Goal: Information Seeking & Learning: Learn about a topic

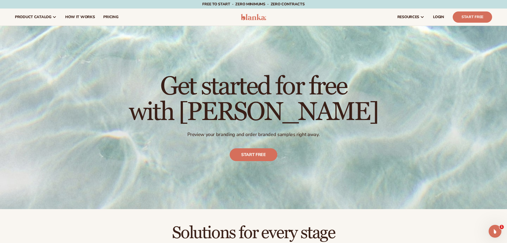
drag, startPoint x: 467, startPoint y: 94, endPoint x: 500, endPoint y: 67, distance: 42.4
click at [500, 67] on div "Get started for free with Blanka Preview your branding and order branded sample…" at bounding box center [253, 117] width 507 height 183
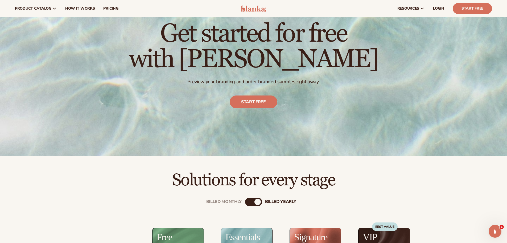
scroll to position [31, 0]
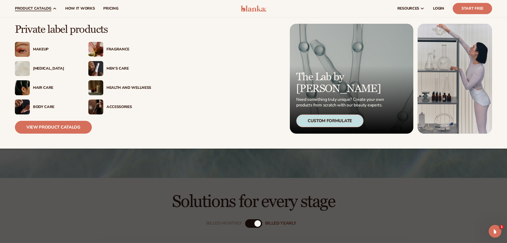
click at [40, 4] on link "product catalog" at bounding box center [36, 8] width 50 height 17
click at [16, 9] on span "product catalog" at bounding box center [33, 8] width 36 height 4
click at [47, 124] on link "View Product Catalog" at bounding box center [53, 127] width 77 height 13
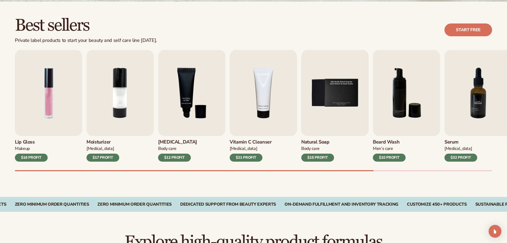
scroll to position [166, 0]
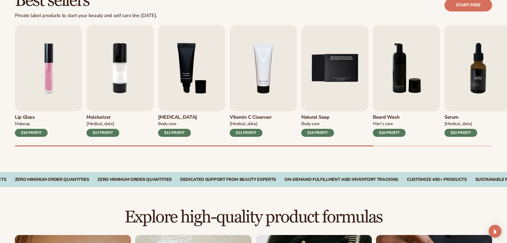
drag, startPoint x: 511, startPoint y: 25, endPoint x: 506, endPoint y: 55, distance: 30.8
click at [100, 135] on div "Lip Gloss Makeup $16 PROFIT Moisturizer [MEDICAL_DATA] $17 PROFIT [MEDICAL_DATA…" at bounding box center [261, 85] width 492 height 121
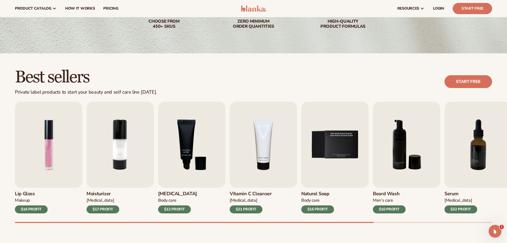
drag, startPoint x: 0, startPoint y: 156, endPoint x: 0, endPoint y: 139, distance: 17.6
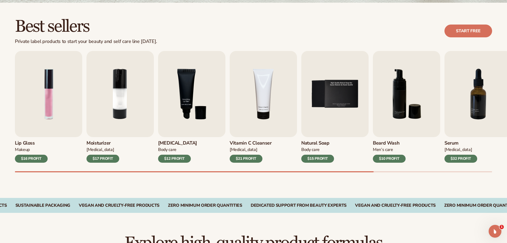
drag, startPoint x: 0, startPoint y: 130, endPoint x: 1, endPoint y: 147, distance: 17.6
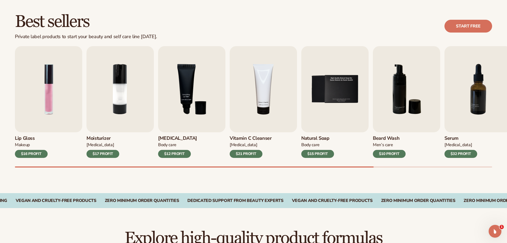
drag, startPoint x: 369, startPoint y: 166, endPoint x: 391, endPoint y: 166, distance: 21.6
click at [391, 166] on div "Lip Gloss Makeup $16 PROFIT Moisturizer [MEDICAL_DATA] $17 PROFIT [MEDICAL_DATA…" at bounding box center [261, 106] width 492 height 121
drag, startPoint x: 370, startPoint y: 166, endPoint x: 459, endPoint y: 118, distance: 100.4
click at [376, 165] on div "Lip Gloss Makeup $16 PROFIT Moisturizer [MEDICAL_DATA] $17 PROFIT [MEDICAL_DATA…" at bounding box center [261, 106] width 492 height 121
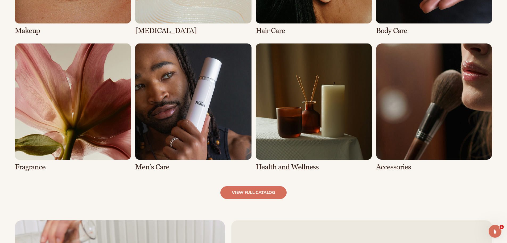
scroll to position [502, 0]
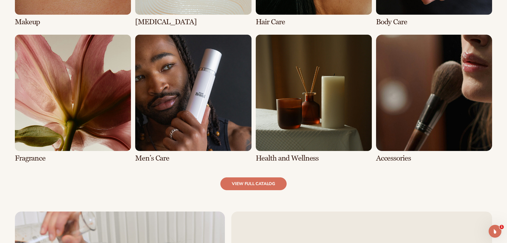
click at [147, 156] on link "6 / 8" at bounding box center [193, 99] width 116 height 128
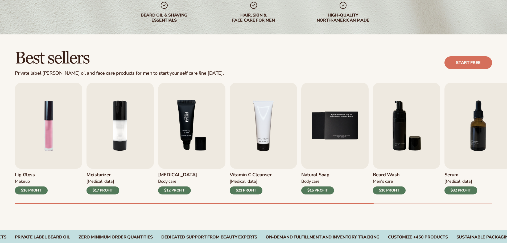
drag, startPoint x: 195, startPoint y: 182, endPoint x: 194, endPoint y: 185, distance: 3.8
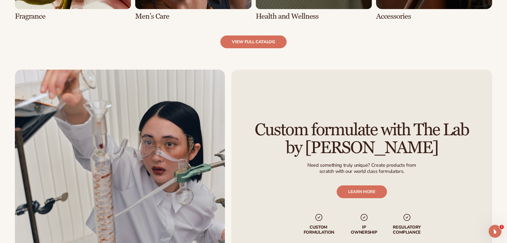
scroll to position [661, 0]
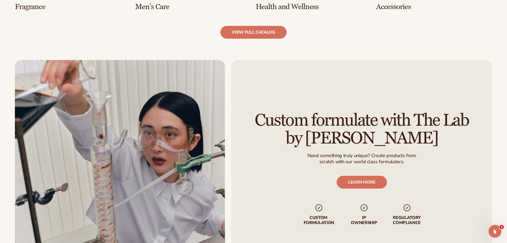
click at [264, 34] on link "view full catalog" at bounding box center [253, 32] width 66 height 13
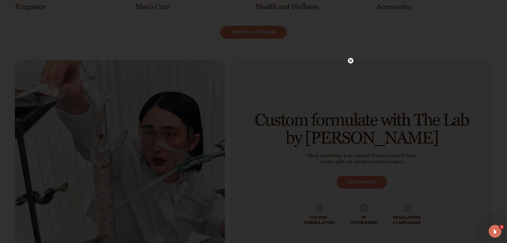
drag, startPoint x: 355, startPoint y: 62, endPoint x: 352, endPoint y: 61, distance: 2.7
click at [354, 62] on div at bounding box center [253, 121] width 507 height 243
click at [350, 59] on icon at bounding box center [350, 60] width 3 height 3
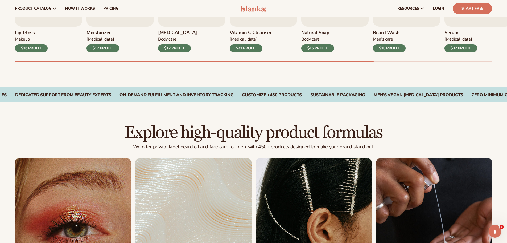
scroll to position [99, 0]
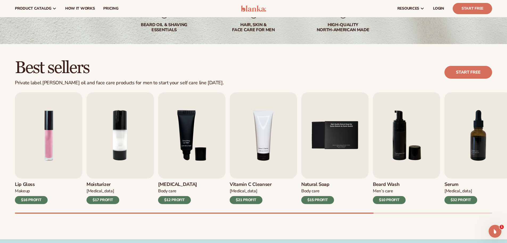
drag, startPoint x: 398, startPoint y: 195, endPoint x: 378, endPoint y: 140, distance: 58.3
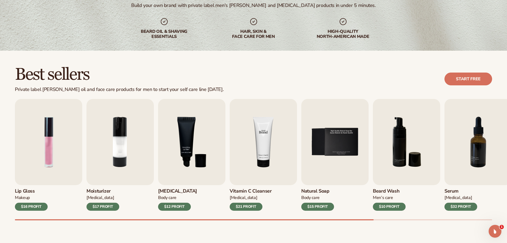
drag, startPoint x: 265, startPoint y: 191, endPoint x: 271, endPoint y: 208, distance: 18.2
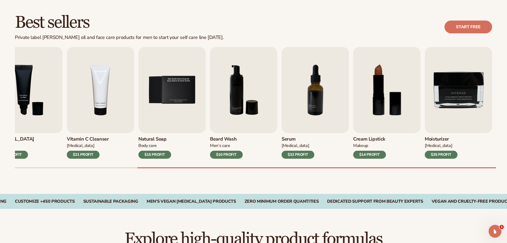
click at [483, 156] on div "Lip Gloss Makeup $16 PROFIT Moisturizer Skin Care $17 PROFIT Lip Balm Body Care…" at bounding box center [261, 107] width 492 height 121
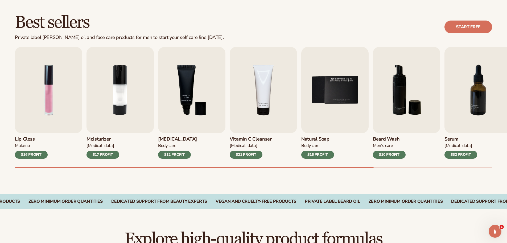
click at [154, 155] on div "Lip Gloss Makeup $16 PROFIT Moisturizer Skin Care $17 PROFIT Lip Balm Body Care…" at bounding box center [261, 107] width 492 height 121
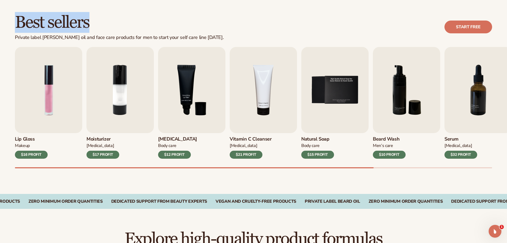
drag, startPoint x: 157, startPoint y: 31, endPoint x: 176, endPoint y: 32, distance: 19.7
click at [176, 32] on div "Best sellers Private label beard oil and face care products for men to start yo…" at bounding box center [119, 27] width 209 height 27
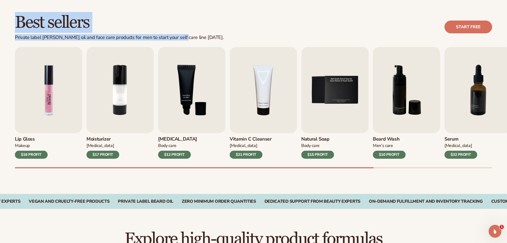
click at [62, 110] on img "1 / 9" at bounding box center [48, 90] width 67 height 86
click at [31, 96] on img "1 / 9" at bounding box center [48, 90] width 67 height 86
click at [39, 97] on img "1 / 9" at bounding box center [48, 90] width 67 height 86
click at [61, 98] on img "1 / 9" at bounding box center [48, 90] width 67 height 86
click at [22, 137] on h3 "Lip Gloss" at bounding box center [31, 139] width 33 height 6
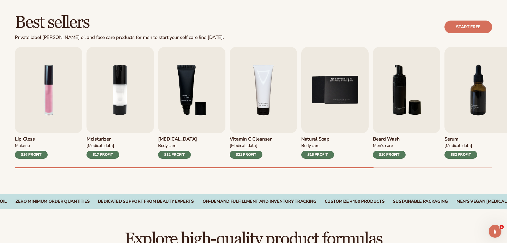
click at [4, 82] on div "Best sellers Private label beard oil and face care products for men to start yo…" at bounding box center [253, 96] width 507 height 195
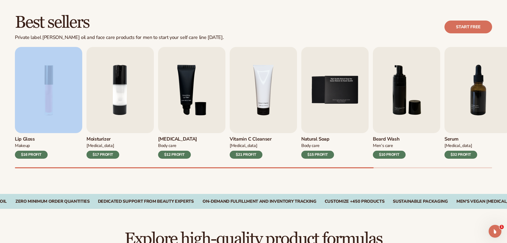
click at [4, 82] on div "Best sellers Private label beard oil and face care products for men to start yo…" at bounding box center [253, 96] width 507 height 195
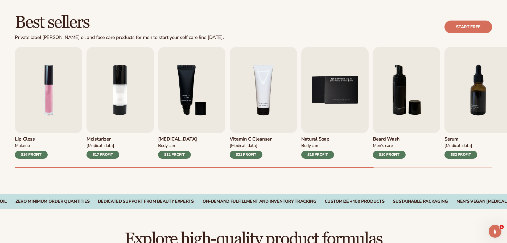
click at [192, 10] on div "Best sellers Private label beard oil and face care products for men to start yo…" at bounding box center [253, 96] width 507 height 195
click at [313, 154] on div "$15 PROFIT" at bounding box center [317, 154] width 33 height 8
click at [317, 107] on img "5 / 9" at bounding box center [334, 90] width 67 height 86
click at [253, 111] on img "4 / 9" at bounding box center [263, 90] width 67 height 86
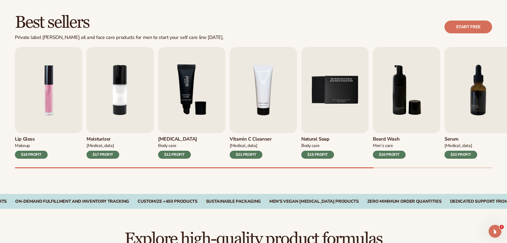
click at [178, 104] on img "3 / 9" at bounding box center [191, 90] width 67 height 86
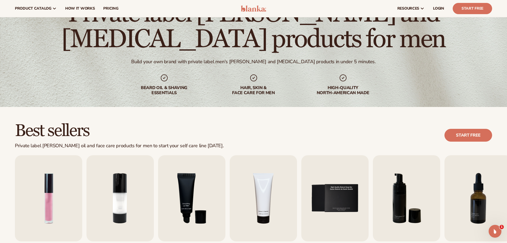
scroll to position [0, 0]
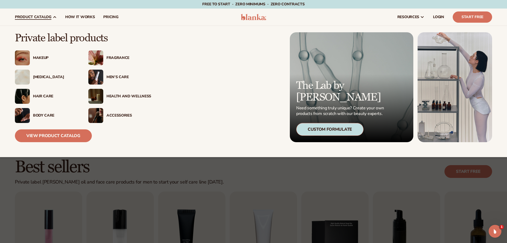
click at [47, 18] on span "product catalog" at bounding box center [33, 17] width 36 height 4
click at [25, 135] on link "View Product Catalog" at bounding box center [53, 135] width 77 height 13
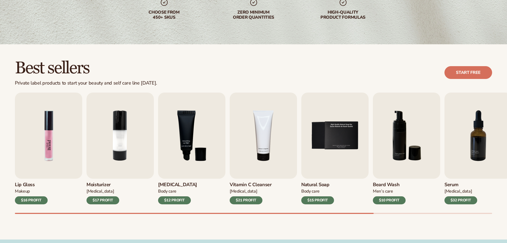
drag, startPoint x: 30, startPoint y: 146, endPoint x: 24, endPoint y: 167, distance: 22.0
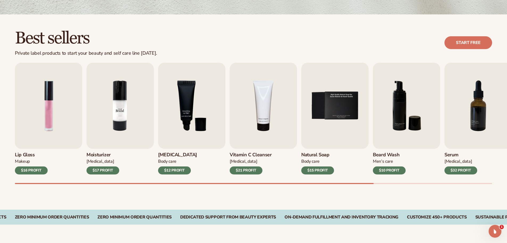
click at [134, 161] on div "Moisturizer [MEDICAL_DATA] $17 PROFIT" at bounding box center [120, 162] width 67 height 26
click at [220, 115] on img "3 / 9" at bounding box center [191, 106] width 67 height 86
click at [267, 108] on img "4 / 9" at bounding box center [263, 106] width 67 height 86
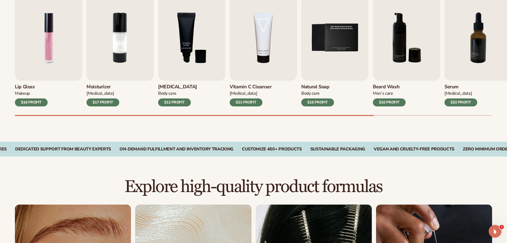
scroll to position [198, 0]
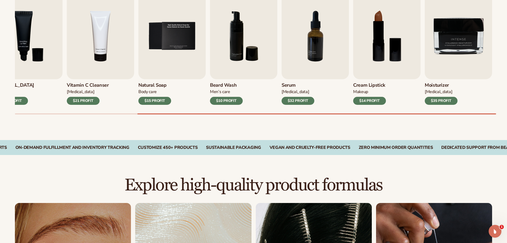
click at [486, 107] on div "Lip Gloss Makeup $16 PROFIT Moisturizer [MEDICAL_DATA] $17 PROFIT [MEDICAL_DATA…" at bounding box center [261, 53] width 492 height 121
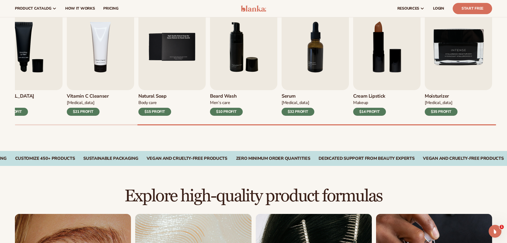
scroll to position [176, 0]
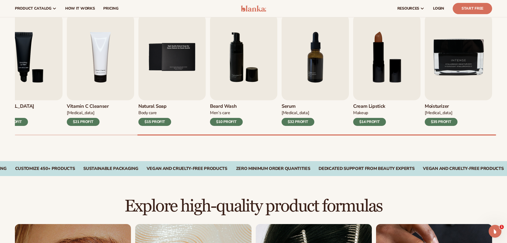
drag, startPoint x: 187, startPoint y: 158, endPoint x: 186, endPoint y: 146, distance: 12.8
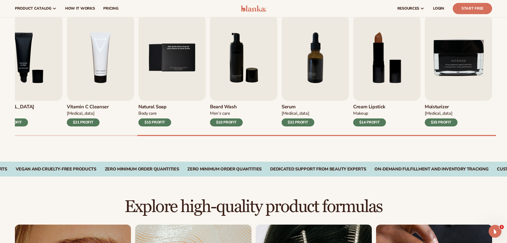
click at [224, 149] on div "Best sellers Private label products to start your beauty and self care line [DA…" at bounding box center [253, 63] width 507 height 195
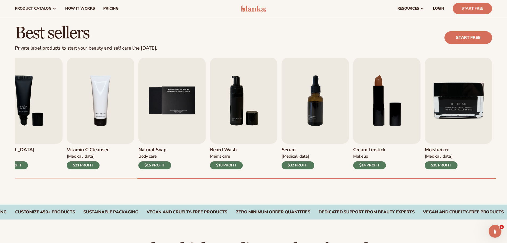
scroll to position [55, 0]
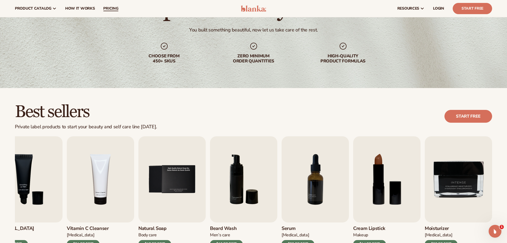
click at [103, 7] on span "pricing" at bounding box center [110, 8] width 15 height 4
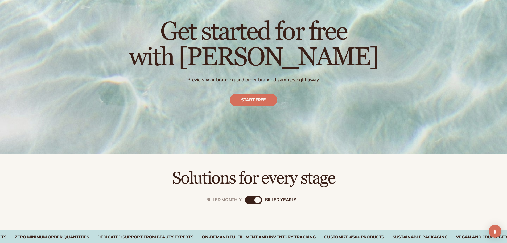
drag, startPoint x: 53, startPoint y: 92, endPoint x: 54, endPoint y: 118, distance: 25.3
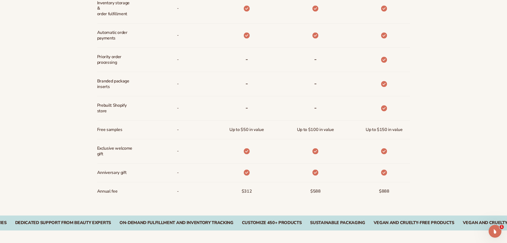
drag, startPoint x: 433, startPoint y: 126, endPoint x: 441, endPoint y: 151, distance: 26.3
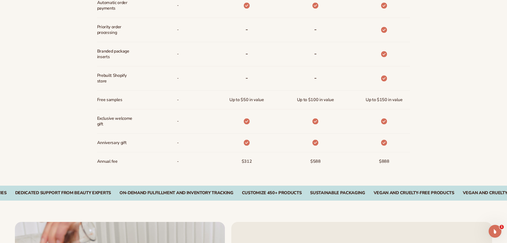
drag, startPoint x: 441, startPoint y: 151, endPoint x: 443, endPoint y: 157, distance: 6.0
drag, startPoint x: 385, startPoint y: 161, endPoint x: 415, endPoint y: 162, distance: 29.3
click at [415, 162] on div "Billed Monthly billed Yearly Billed Monthly billed Yearly Discounts Support Inv…" at bounding box center [253, 5] width 343 height 359
click at [427, 150] on div "Billed Monthly billed Yearly Billed Monthly billed Yearly Discounts Support Inv…" at bounding box center [253, 5] width 507 height 359
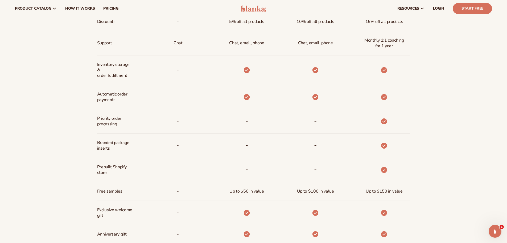
drag, startPoint x: 425, startPoint y: 140, endPoint x: 422, endPoint y: 133, distance: 6.7
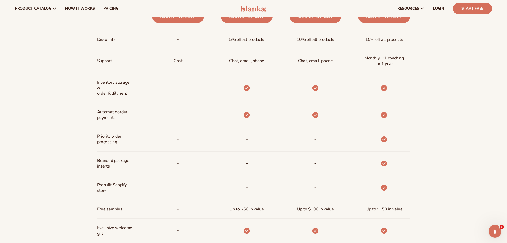
scroll to position [289, 0]
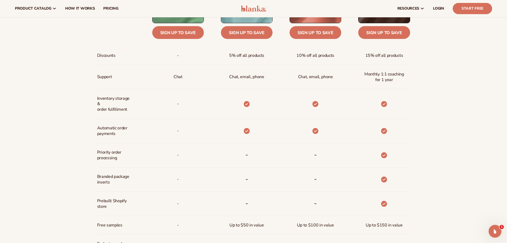
drag, startPoint x: 424, startPoint y: 130, endPoint x: 427, endPoint y: 118, distance: 12.5
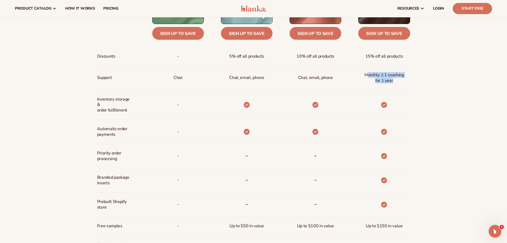
drag, startPoint x: 369, startPoint y: 76, endPoint x: 406, endPoint y: 78, distance: 36.8
click at [406, 78] on span "Monthly 1:1 coaching for 1 year" at bounding box center [384, 77] width 43 height 15
click at [404, 79] on span "Monthly 1:1 coaching for 1 year" at bounding box center [384, 77] width 43 height 15
drag, startPoint x: 383, startPoint y: 106, endPoint x: 385, endPoint y: 107, distance: 3.0
click at [385, 107] on icon at bounding box center [384, 105] width 6 height 6
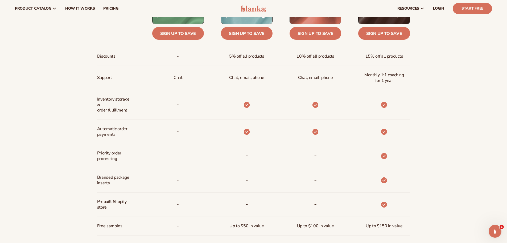
click at [385, 107] on icon at bounding box center [384, 105] width 6 height 6
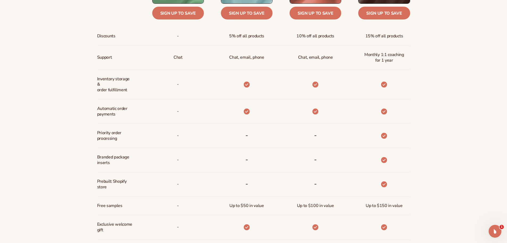
drag, startPoint x: 412, startPoint y: 196, endPoint x: 412, endPoint y: 201, distance: 5.1
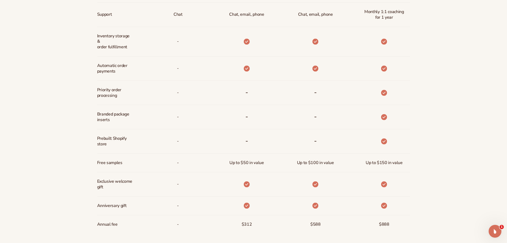
scroll to position [353, 0]
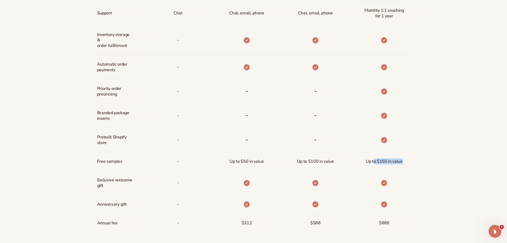
drag, startPoint x: 392, startPoint y: 163, endPoint x: 426, endPoint y: 165, distance: 33.3
click at [426, 165] on div "Billed Monthly billed Yearly Billed Monthly billed Yearly Discounts Support Inv…" at bounding box center [253, 67] width 507 height 359
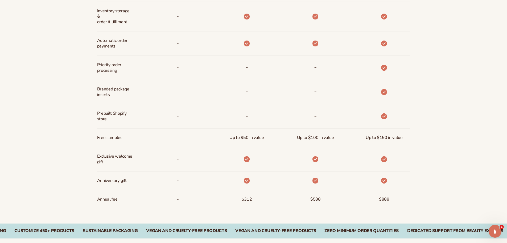
scroll to position [386, 0]
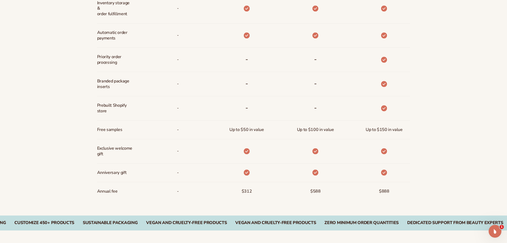
drag, startPoint x: 429, startPoint y: 143, endPoint x: 428, endPoint y: 155, distance: 11.7
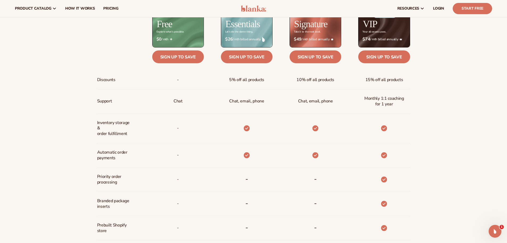
drag, startPoint x: 451, startPoint y: 114, endPoint x: 451, endPoint y: 72, distance: 42.1
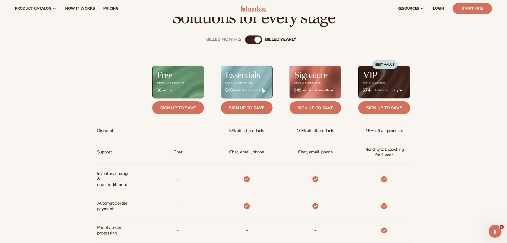
drag, startPoint x: 450, startPoint y: 76, endPoint x: 445, endPoint y: 64, distance: 12.7
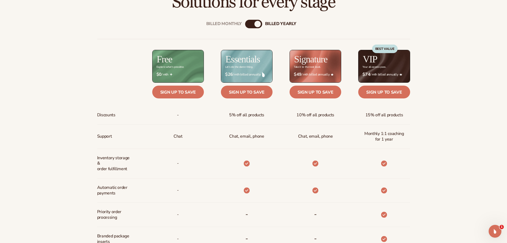
drag, startPoint x: 445, startPoint y: 64, endPoint x: 446, endPoint y: 81, distance: 17.9
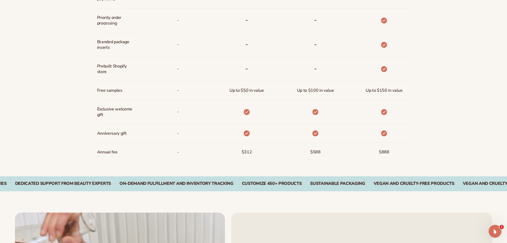
drag, startPoint x: 458, startPoint y: 49, endPoint x: 449, endPoint y: 79, distance: 30.8
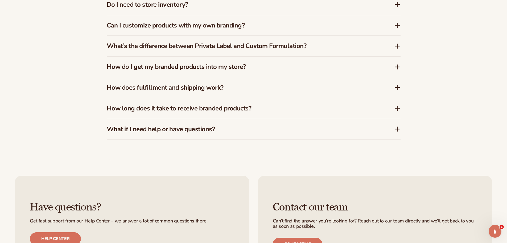
drag, startPoint x: 449, startPoint y: 79, endPoint x: 453, endPoint y: 109, distance: 31.0
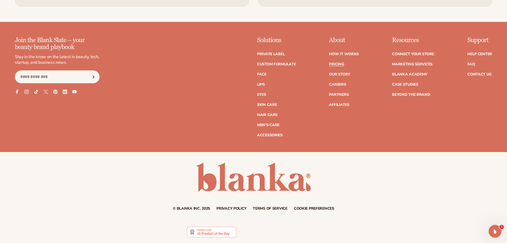
drag, startPoint x: 461, startPoint y: 82, endPoint x: 466, endPoint y: 118, distance: 36.0
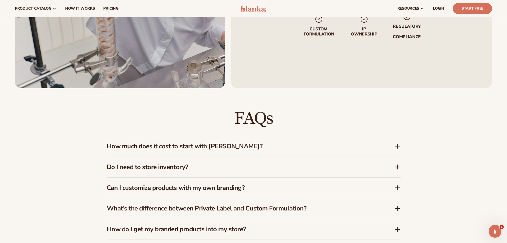
scroll to position [0, 0]
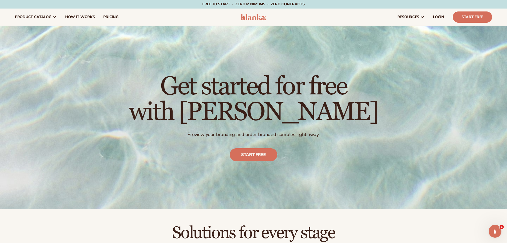
drag, startPoint x: 417, startPoint y: 186, endPoint x: 186, endPoint y: 29, distance: 279.5
